Goal: Transaction & Acquisition: Download file/media

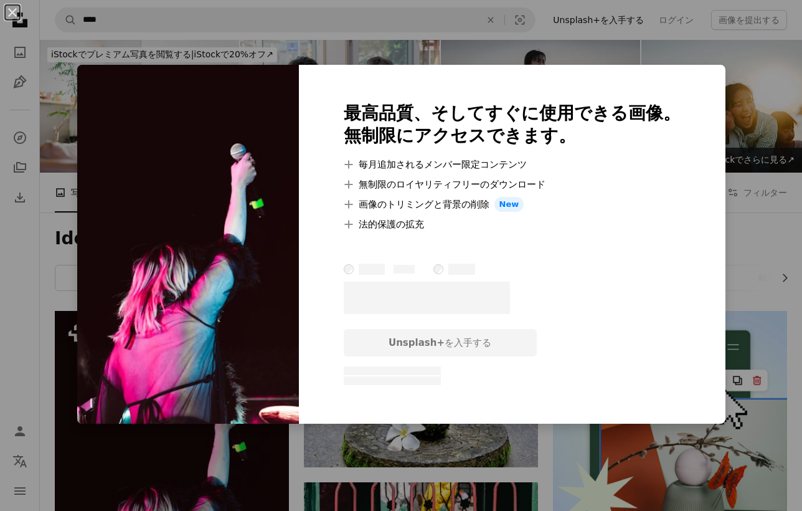
scroll to position [211, 0]
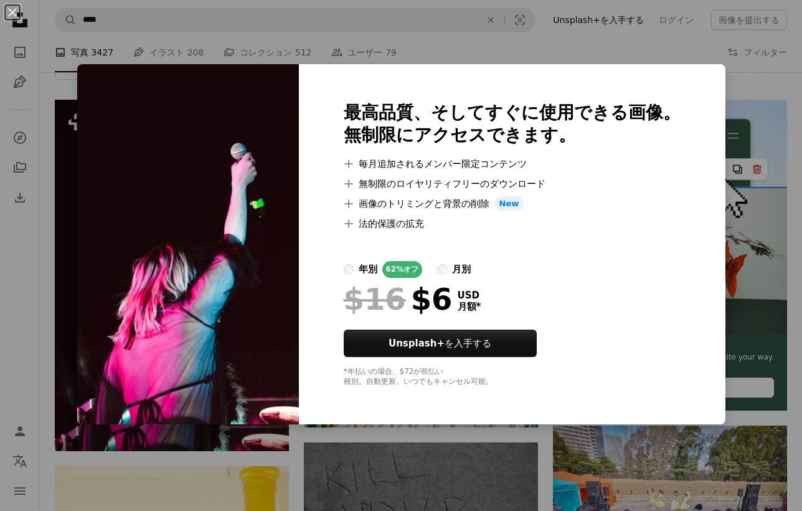
click at [748, 128] on div "An X shape 最高品質、そしてすぐに使用できる画像。 無制限にアクセスできます。 A plus sign 毎月追加されるメンバー限定コンテンツ A p…" at bounding box center [401, 255] width 802 height 511
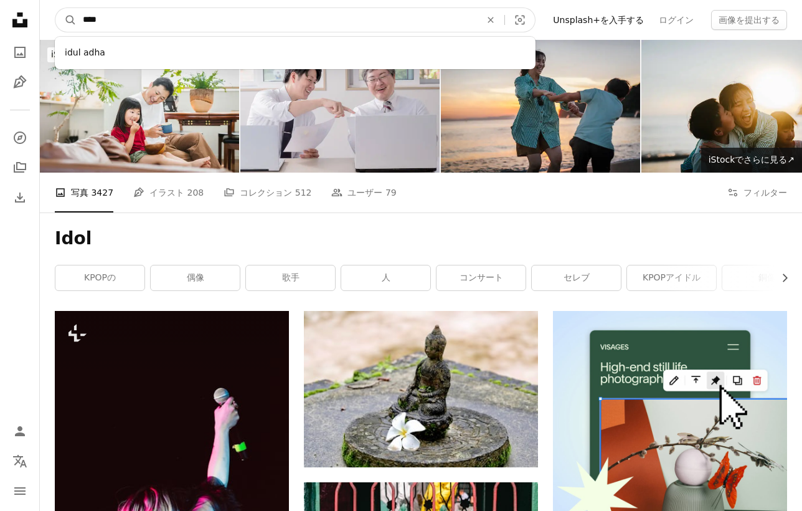
drag, startPoint x: 211, startPoint y: 21, endPoint x: 43, endPoint y: 14, distance: 167.7
click at [43, 14] on nav "A magnifying glass **** idul adha An X shape Visual search Filters Unsplash+を入手…" at bounding box center [421, 20] width 762 height 40
type input "******"
click button "A magnifying glass" at bounding box center [65, 20] width 21 height 24
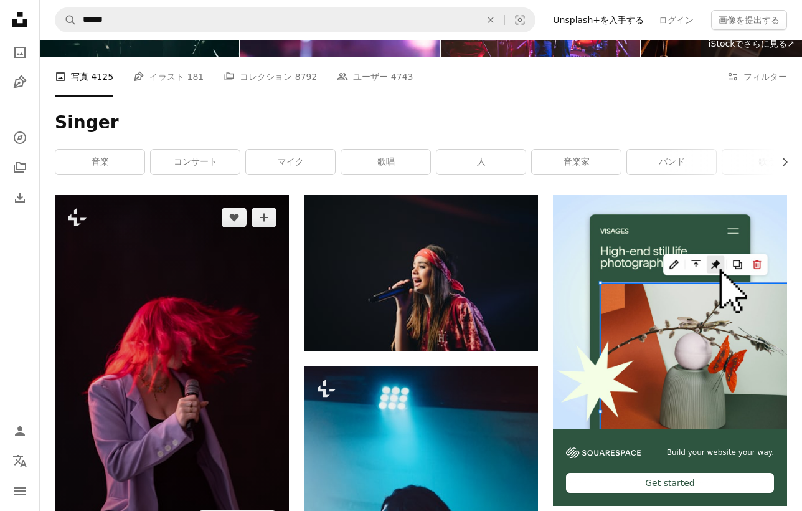
scroll to position [115, 0]
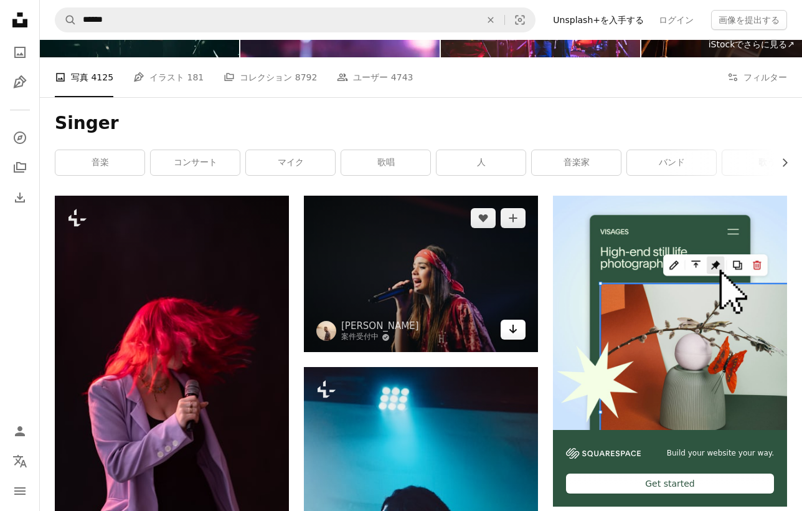
click at [514, 334] on icon "Arrow pointing down" at bounding box center [513, 328] width 10 height 15
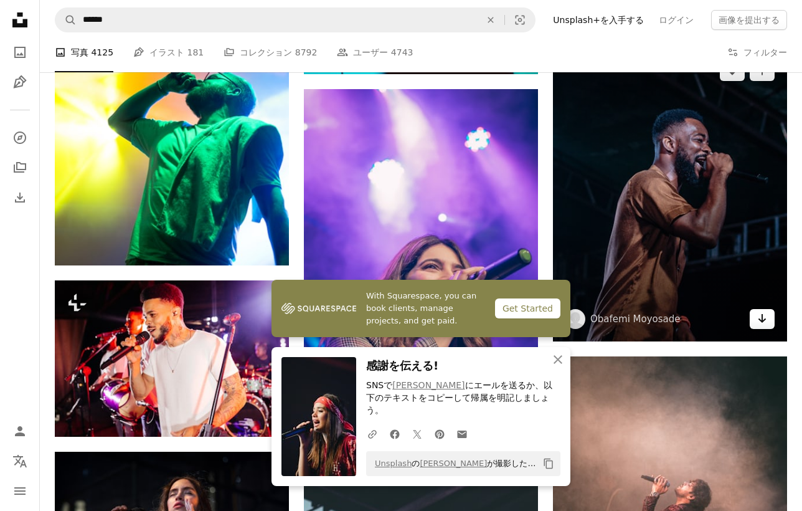
scroll to position [763, 0]
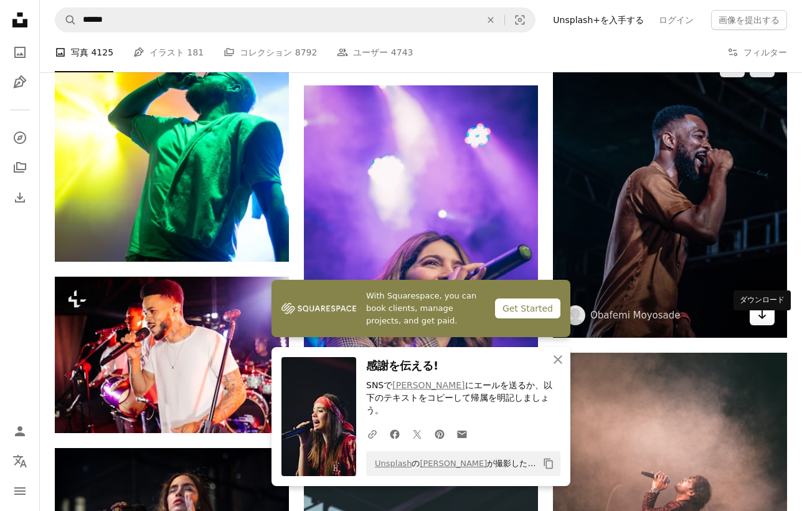
click at [757, 322] on icon "Arrow pointing down" at bounding box center [762, 314] width 10 height 15
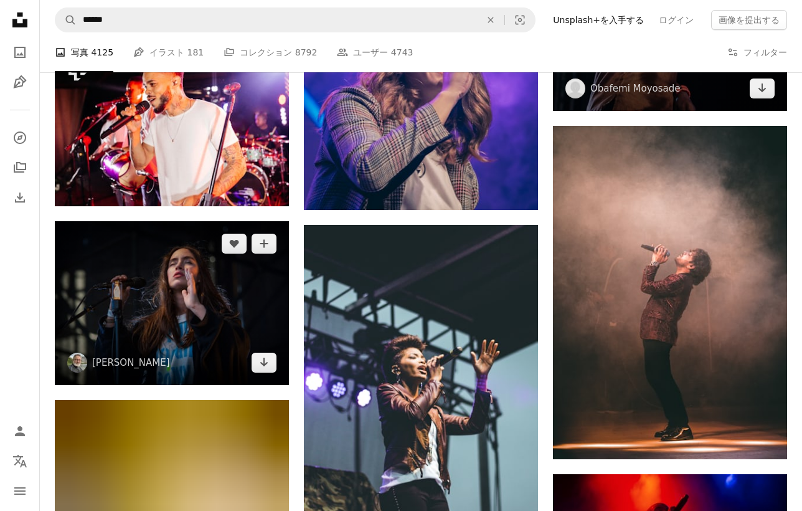
scroll to position [1088, 0]
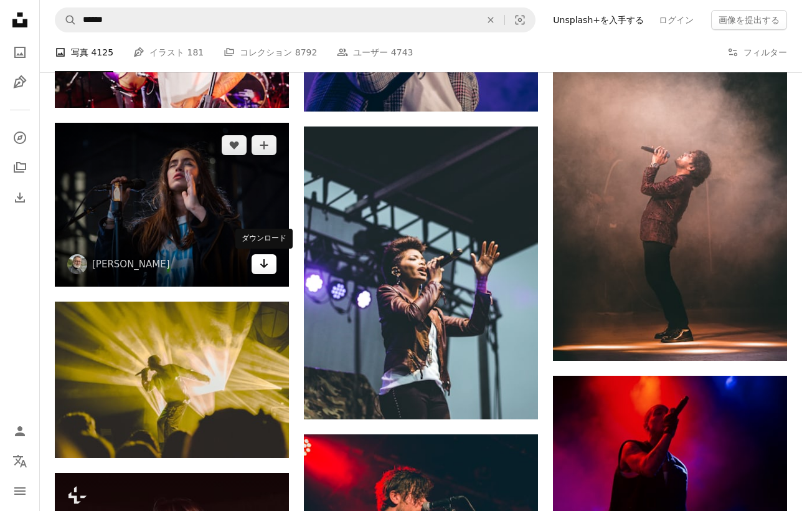
click at [258, 263] on link "Arrow pointing down" at bounding box center [264, 264] width 25 height 20
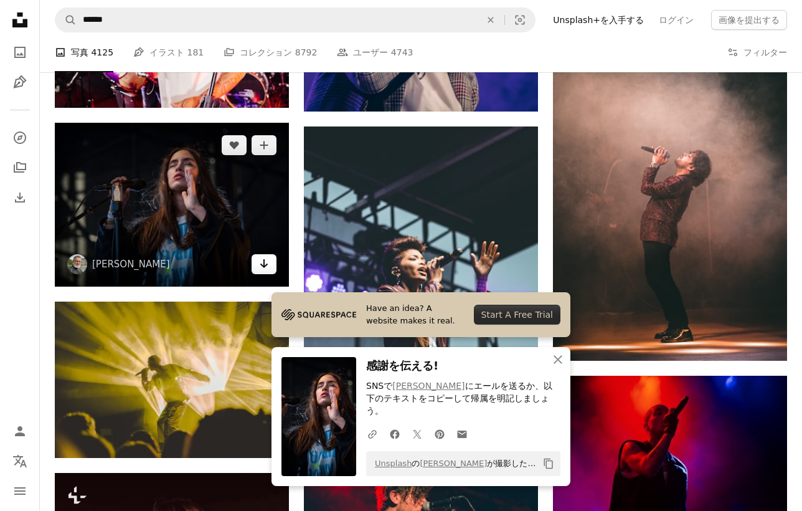
click at [252, 254] on link "Arrow pointing down" at bounding box center [264, 264] width 25 height 20
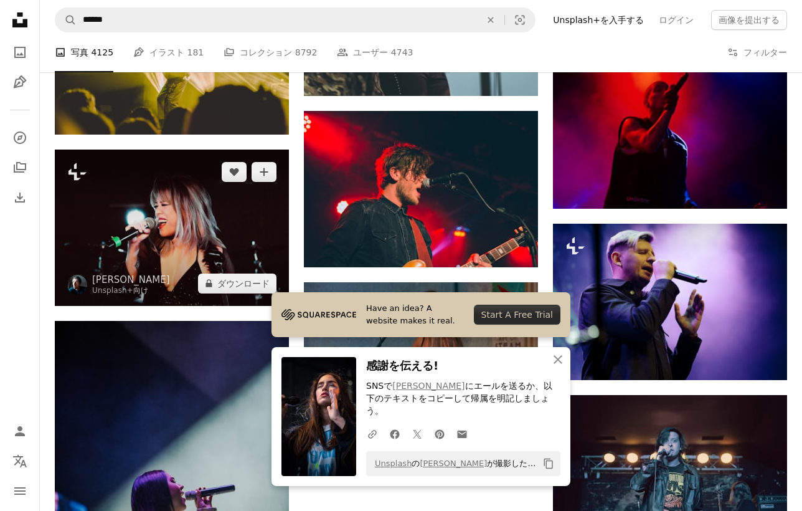
scroll to position [1409, 0]
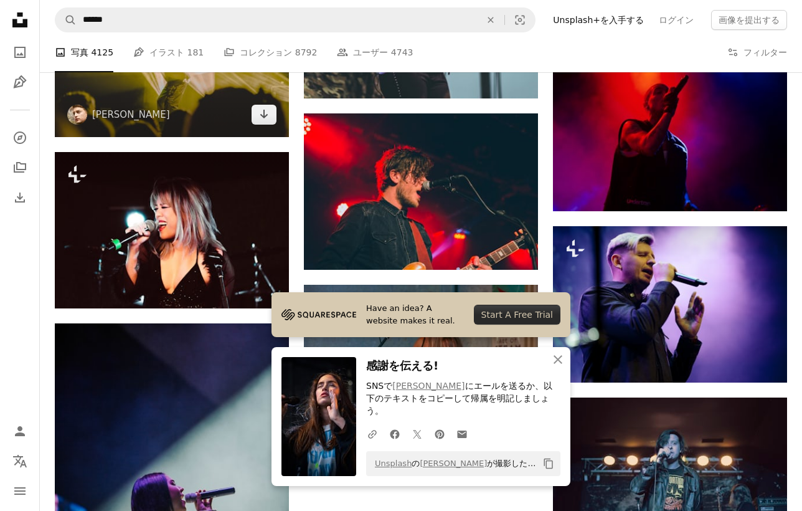
click at [268, 124] on img at bounding box center [172, 59] width 234 height 156
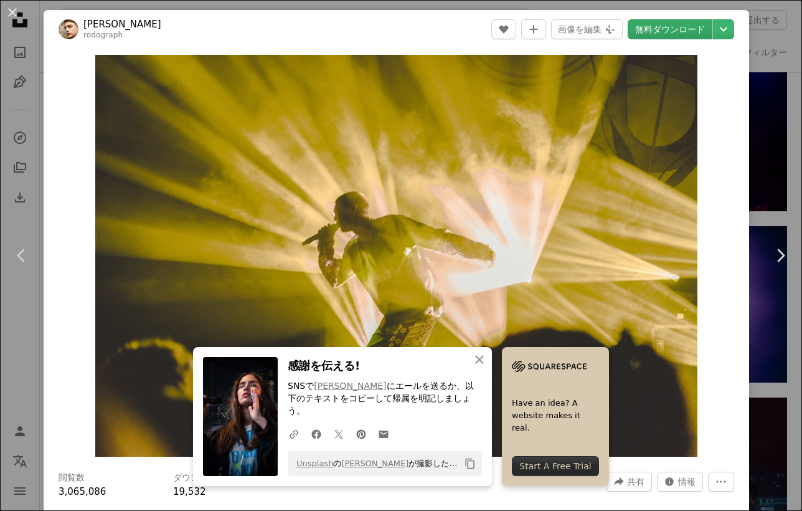
click at [683, 26] on link "無料ダウンロード" at bounding box center [670, 29] width 85 height 20
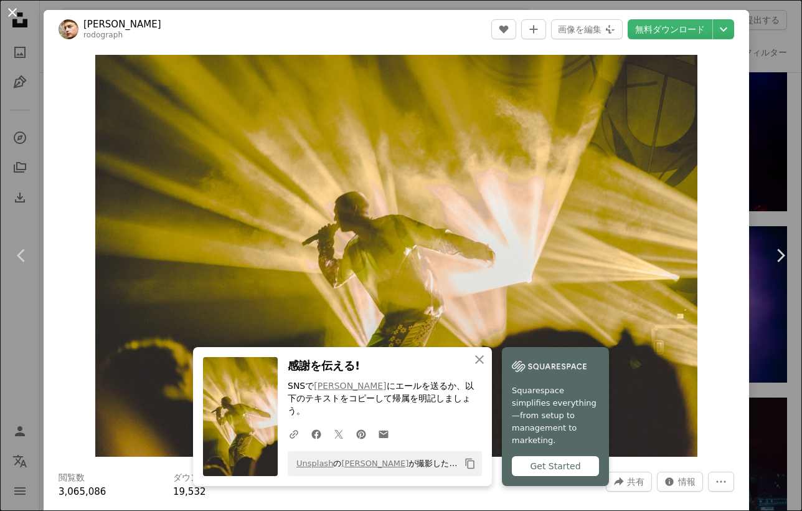
click at [9, 8] on button "An X shape" at bounding box center [12, 12] width 15 height 15
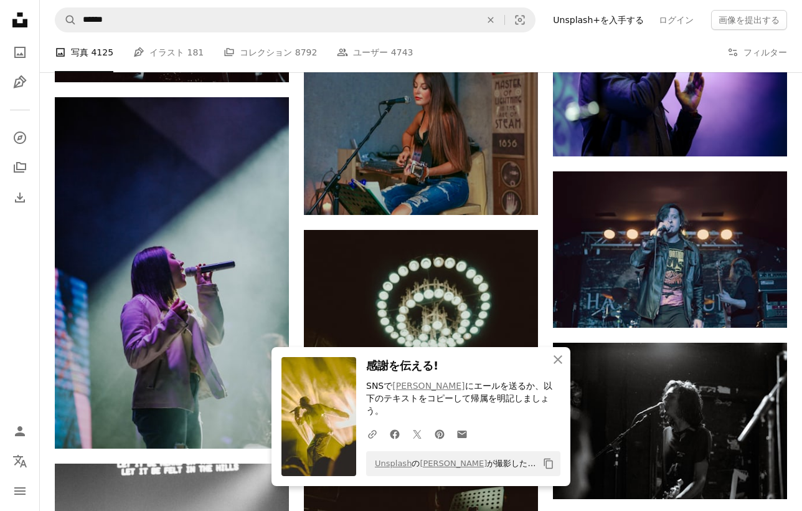
scroll to position [1661, 0]
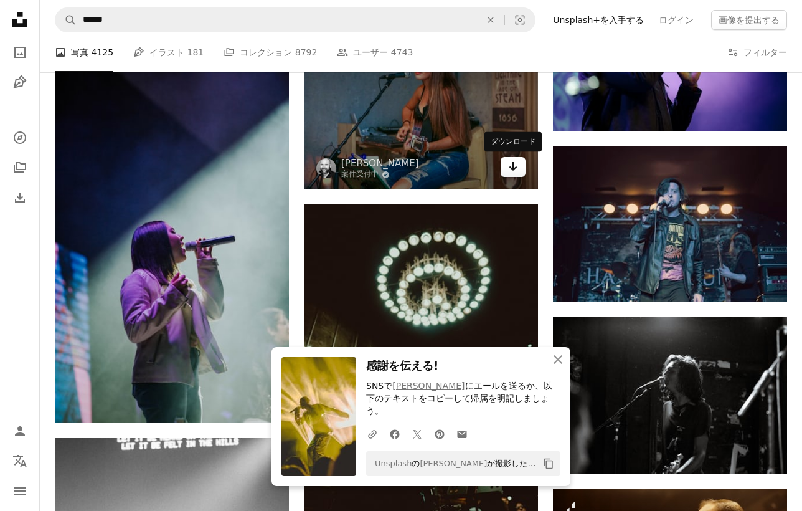
click at [509, 174] on link "Arrow pointing down" at bounding box center [513, 167] width 25 height 20
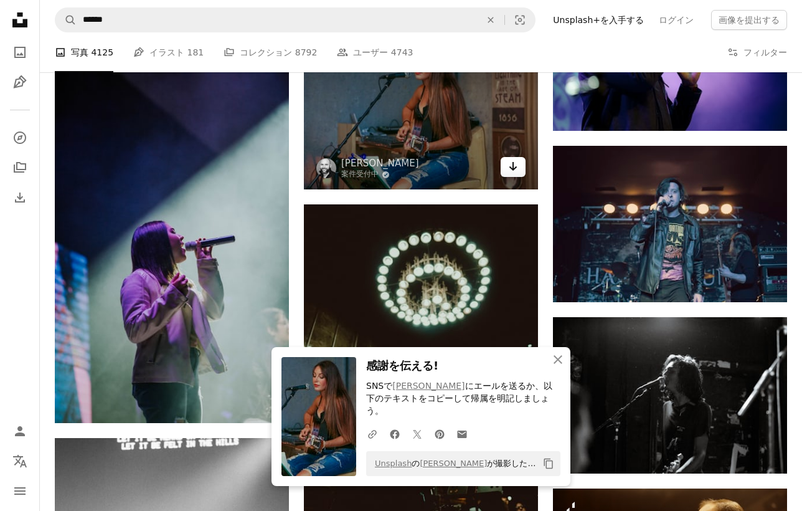
click at [513, 163] on icon "ダウンロード" at bounding box center [513, 166] width 8 height 9
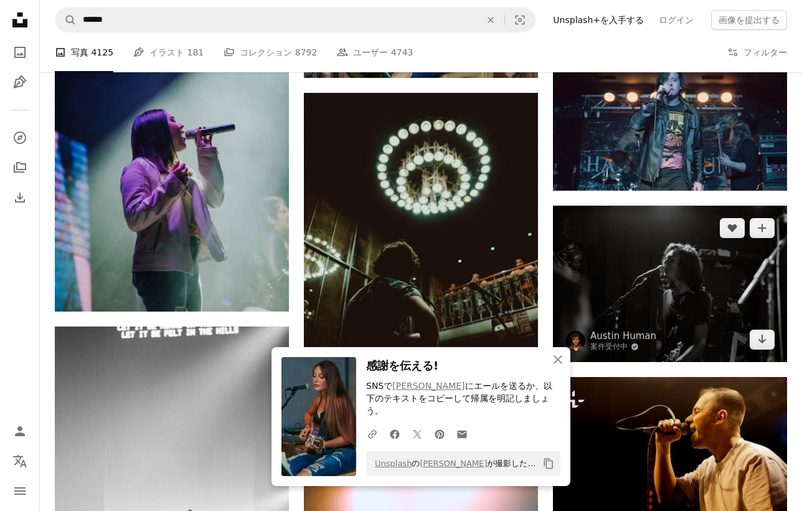
scroll to position [1777, 0]
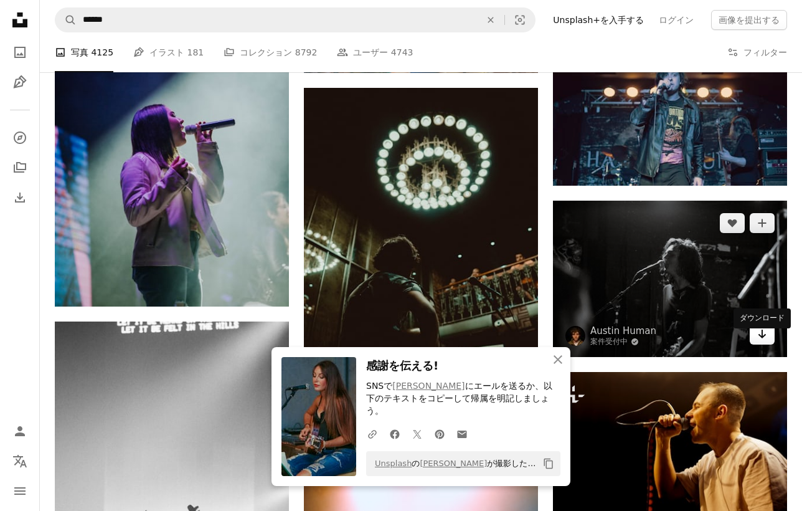
click at [755, 344] on link "Arrow pointing down" at bounding box center [762, 335] width 25 height 20
